Goal: Information Seeking & Learning: Learn about a topic

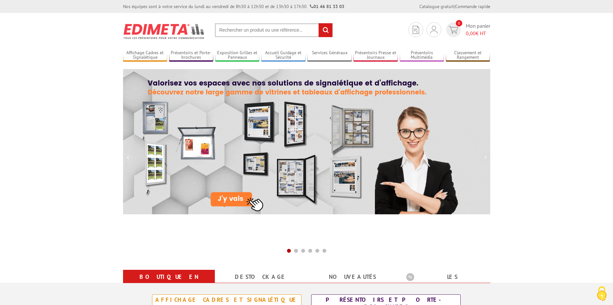
click at [234, 31] on input "text" at bounding box center [274, 30] width 118 height 14
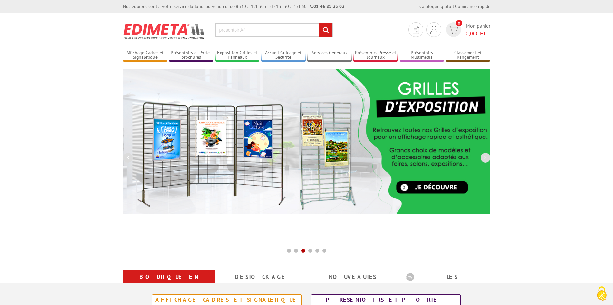
type input "presentoir A4"
click at [319, 23] on input "rechercher" at bounding box center [326, 30] width 14 height 14
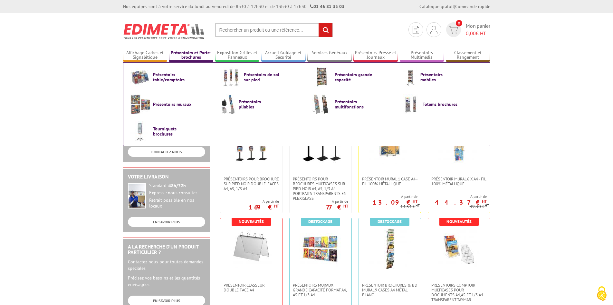
click at [189, 57] on link "Présentoirs et Porte-brochures" at bounding box center [191, 55] width 44 height 11
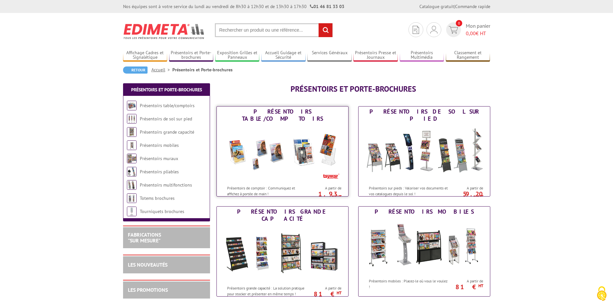
click at [286, 157] on img at bounding box center [282, 153] width 119 height 58
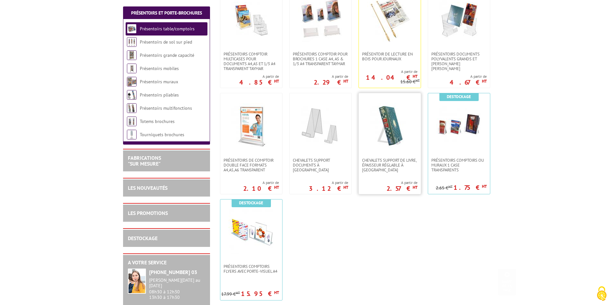
scroll to position [161, 0]
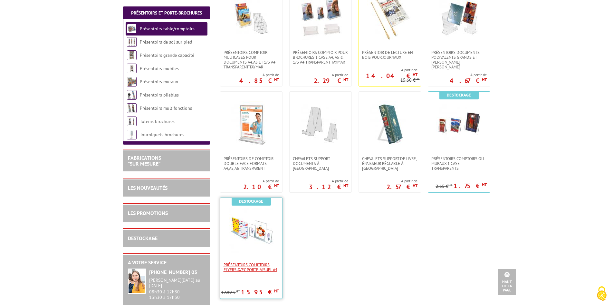
click at [250, 269] on span "Présentoirs comptoirs flyers avec Porte-Visuel A4" at bounding box center [251, 267] width 55 height 10
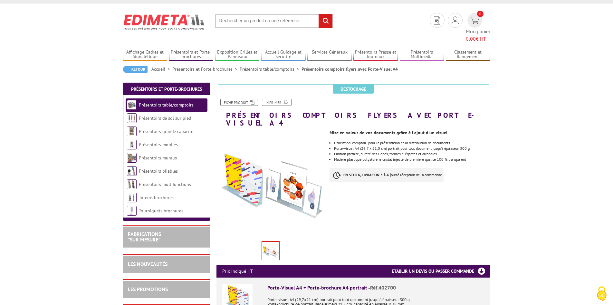
scroll to position [5, 0]
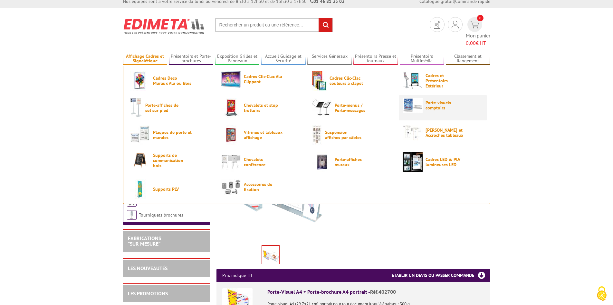
click at [431, 100] on span "Porte-visuels comptoirs" at bounding box center [445, 105] width 39 height 10
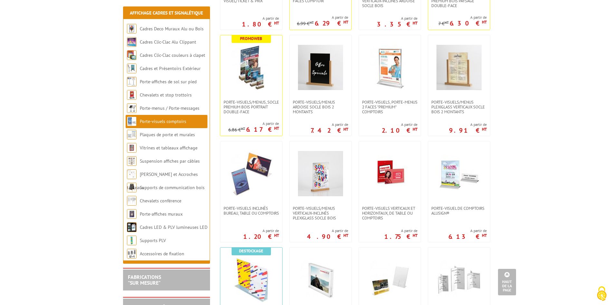
scroll to position [203, 0]
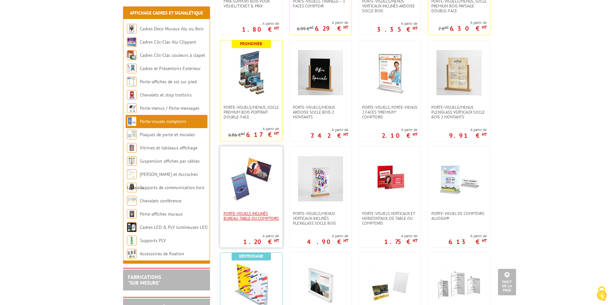
click at [243, 214] on span "Porte-visuels inclinés bureau, table ou comptoirs" at bounding box center [251, 216] width 55 height 10
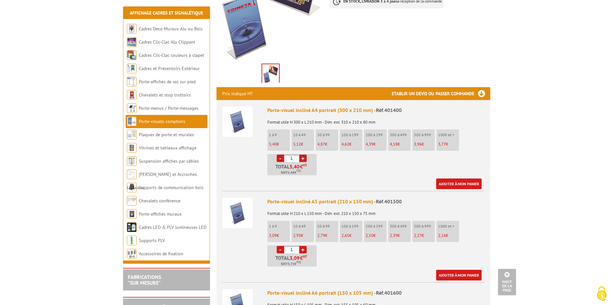
scroll to position [161, 0]
